Goal: Information Seeking & Learning: Understand process/instructions

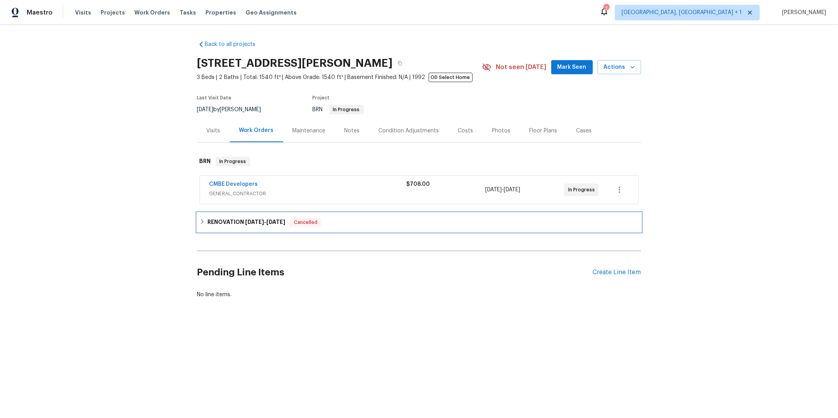
drag, startPoint x: 220, startPoint y: 226, endPoint x: 216, endPoint y: 227, distance: 4.3
click at [220, 226] on h6 "RENOVATION [DATE] - [DATE]" at bounding box center [246, 222] width 78 height 9
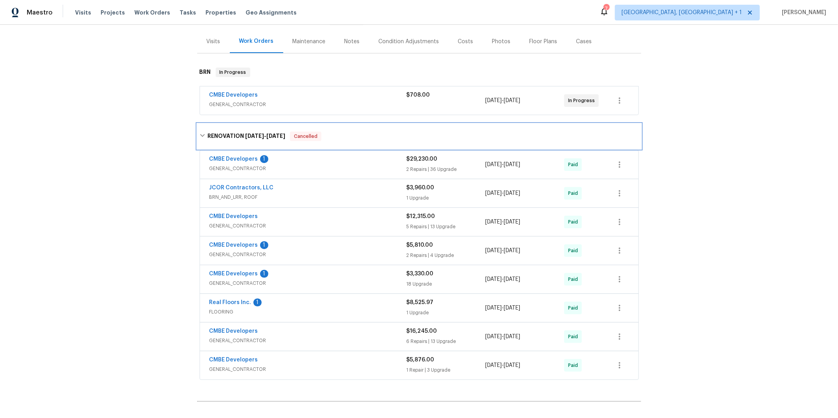
scroll to position [174, 0]
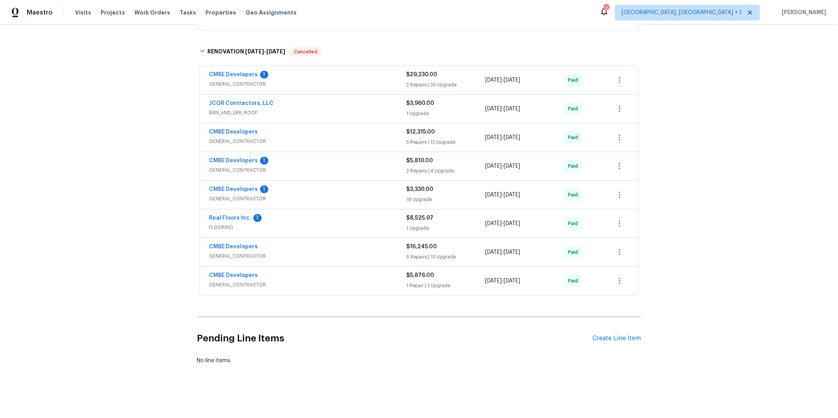
click at [274, 274] on div "CMBE Developers" at bounding box center [307, 275] width 197 height 9
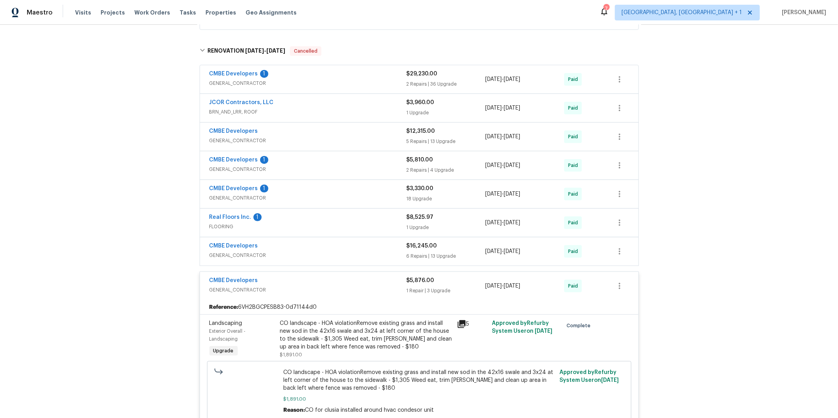
click at [273, 249] on div "CMBE Developers" at bounding box center [307, 246] width 197 height 9
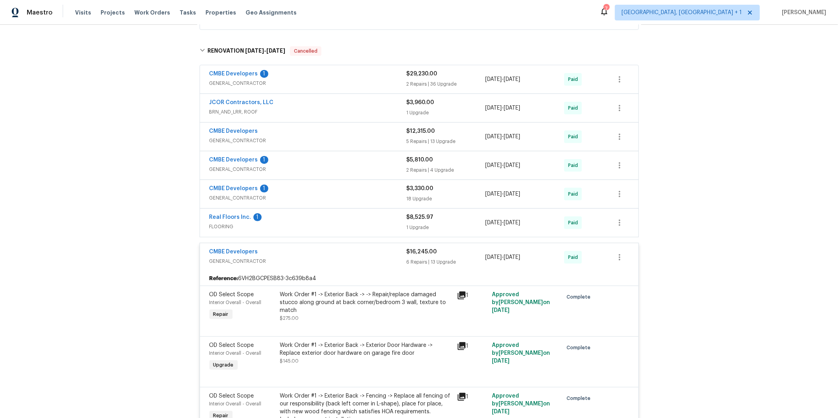
click at [282, 193] on div "CMBE Developers 1" at bounding box center [307, 189] width 197 height 9
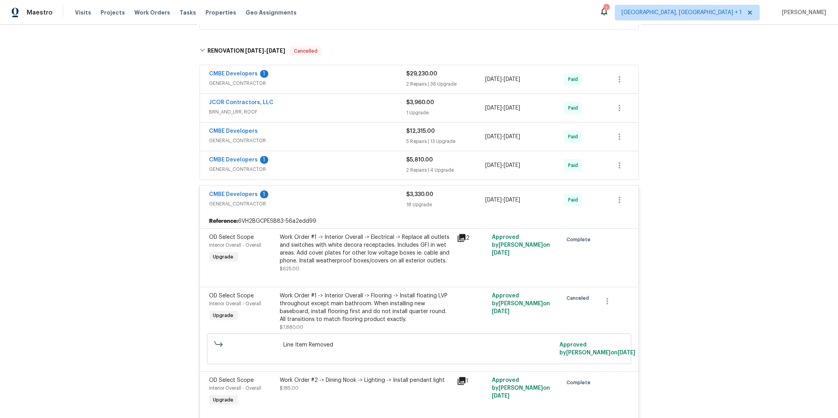
click at [283, 165] on span "GENERAL_CONTRACTOR" at bounding box center [307, 169] width 197 height 8
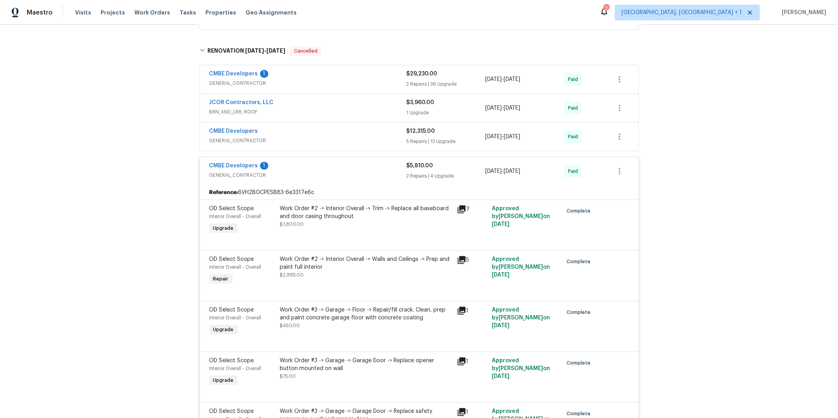
click at [279, 133] on div "CMBE Developers" at bounding box center [307, 131] width 197 height 9
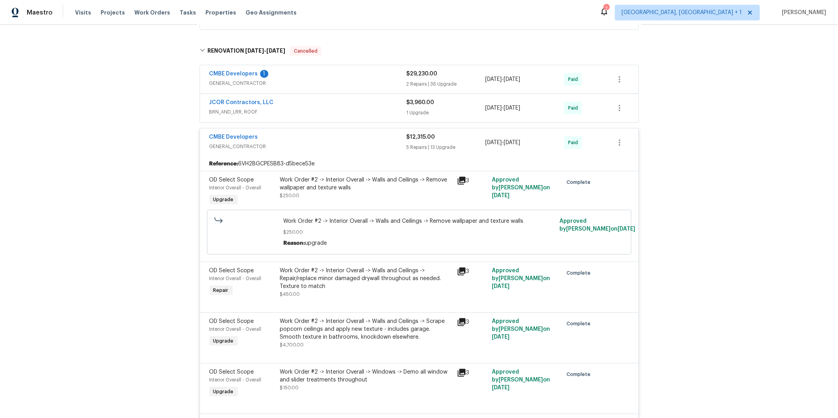
click at [289, 80] on span "GENERAL_CONTRACTOR" at bounding box center [307, 83] width 197 height 8
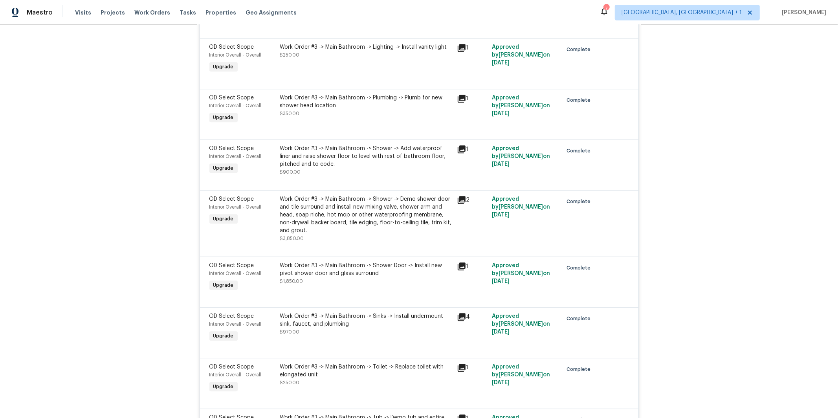
scroll to position [5589, 0]
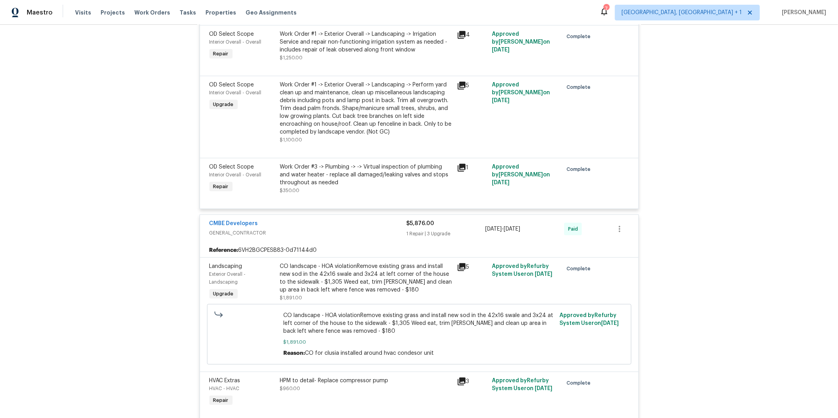
click at [368, 187] on div "Work Order #3 -> Plumbing -> -> Virtual inspection of plumbing and water heater…" at bounding box center [366, 175] width 172 height 24
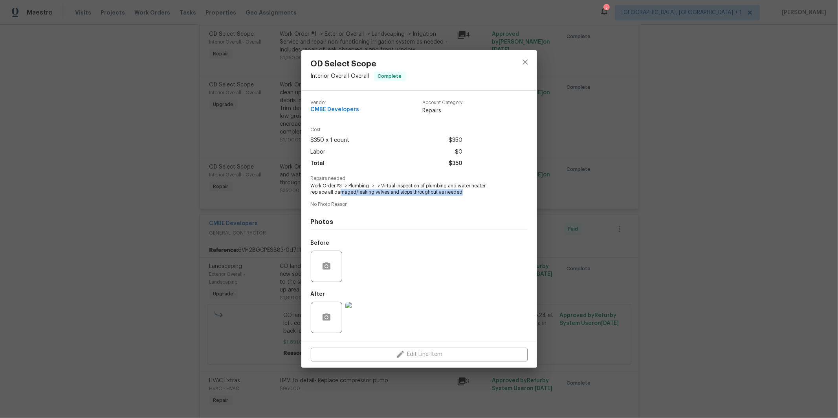
drag, startPoint x: 432, startPoint y: 193, endPoint x: 339, endPoint y: 193, distance: 92.7
click at [338, 193] on span "Work Order #3 -> Plumbing -> -> Virtual inspection of plumbing and water heater…" at bounding box center [408, 189] width 195 height 13
click at [396, 194] on span "Work Order #3 -> Plumbing -> -> Virtual inspection of plumbing and water heater…" at bounding box center [408, 189] width 195 height 13
drag, startPoint x: 437, startPoint y: 193, endPoint x: 330, endPoint y: 191, distance: 106.8
click at [311, 192] on span "Work Order #3 -> Plumbing -> -> Virtual inspection of plumbing and water heater…" at bounding box center [408, 189] width 195 height 13
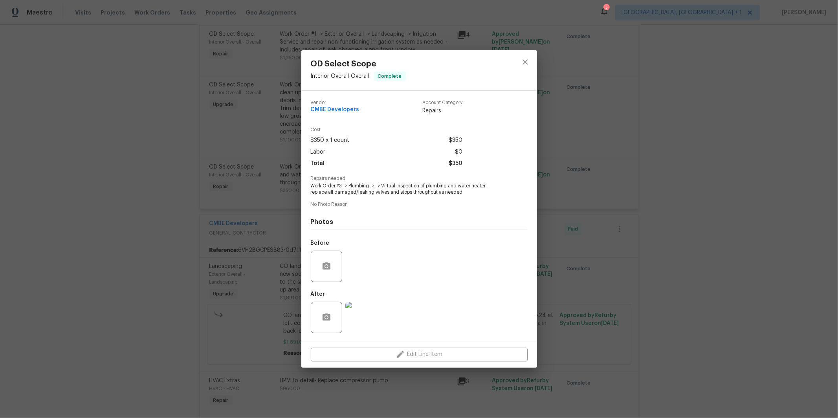
click at [438, 192] on span "Work Order #3 -> Plumbing -> -> Virtual inspection of plumbing and water heater…" at bounding box center [408, 189] width 195 height 13
drag, startPoint x: 437, startPoint y: 193, endPoint x: 325, endPoint y: 193, distance: 111.9
click at [293, 192] on div "OD Select Scope Interior Overall - Overall Complete Vendor CMBE Developers Acco…" at bounding box center [419, 209] width 838 height 418
copy span "replace all damaged/leaking valves and stops throughout"
click at [356, 317] on img at bounding box center [360, 317] width 31 height 31
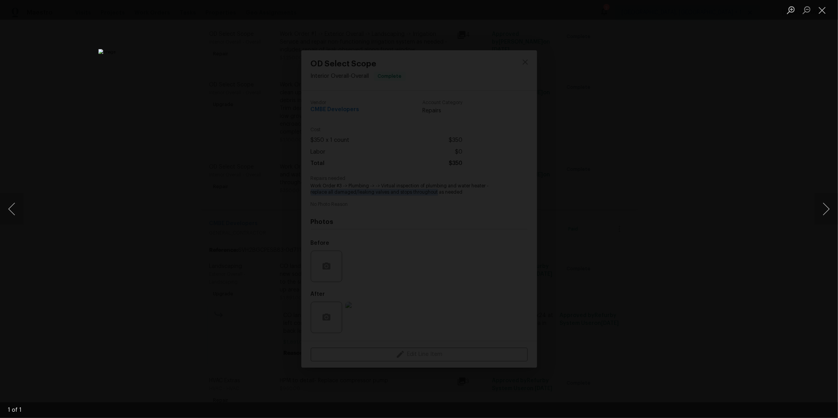
click at [505, 182] on img "Lightbox" at bounding box center [418, 209] width 641 height 320
